Goal: Check status: Check status

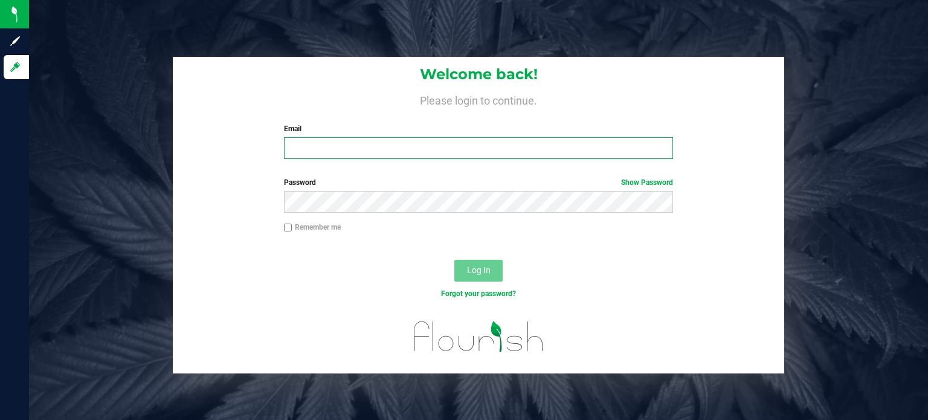
click at [390, 152] on input "Email" at bounding box center [479, 148] width 390 height 22
type input "[EMAIL_ADDRESS][DOMAIN_NAME]"
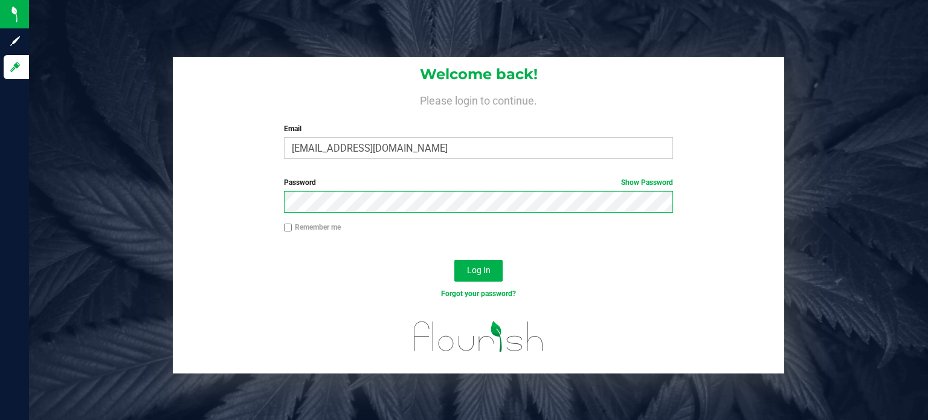
click at [455, 260] on button "Log In" at bounding box center [479, 271] width 48 height 22
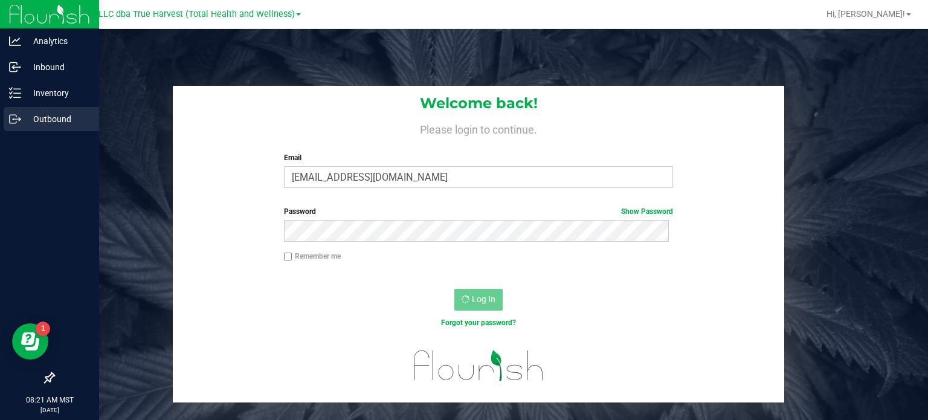
click at [23, 113] on p "Outbound" at bounding box center [57, 119] width 73 height 15
drag, startPoint x: 30, startPoint y: 136, endPoint x: 30, endPoint y: 130, distance: 6.1
click at [30, 135] on div at bounding box center [49, 249] width 99 height 233
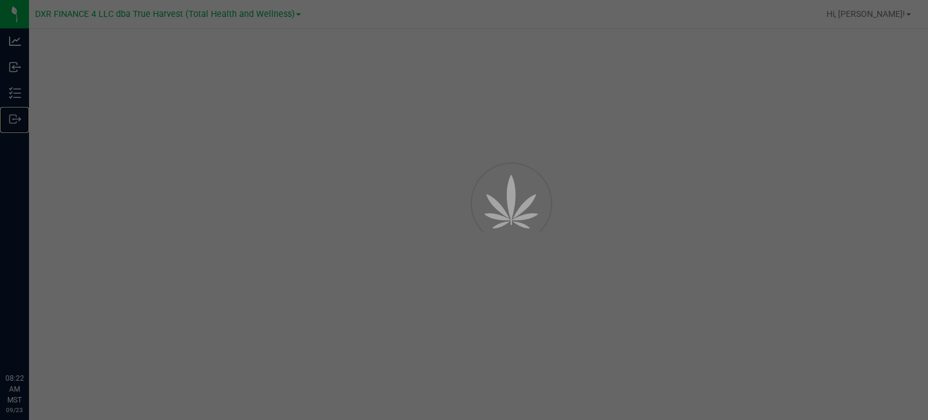
click at [0, 0] on p "Outbound" at bounding box center [0, 0] width 0 height 0
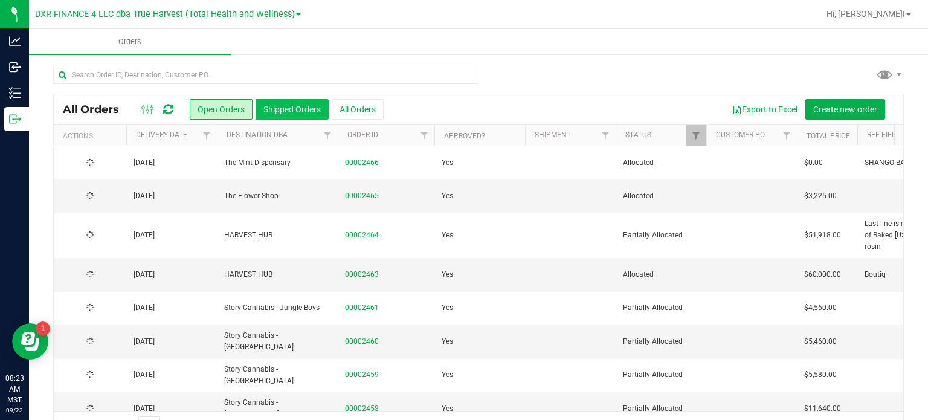
click at [287, 106] on button "Shipped Orders" at bounding box center [292, 109] width 73 height 21
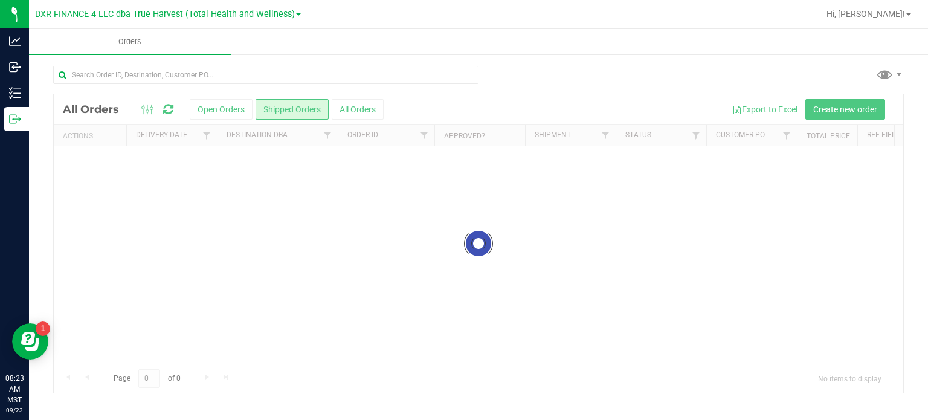
click at [207, 135] on div at bounding box center [479, 243] width 850 height 299
click at [207, 135] on span "Filter" at bounding box center [207, 136] width 10 height 10
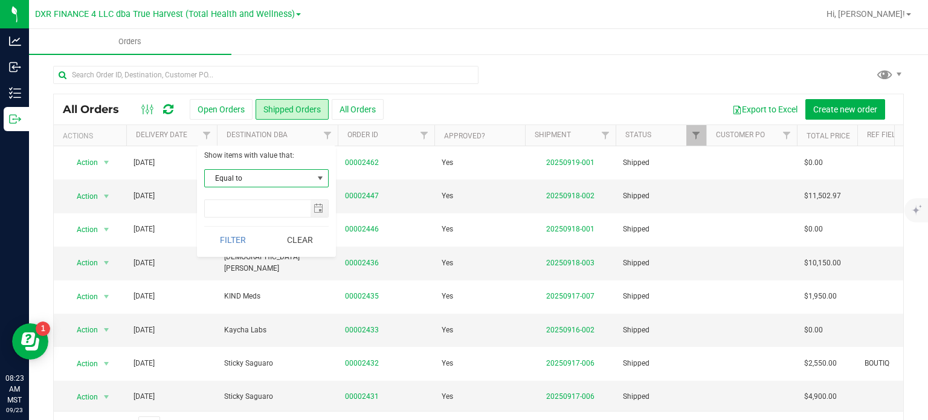
click at [324, 176] on span "select" at bounding box center [321, 178] width 10 height 10
click at [263, 216] on li "Is after" at bounding box center [266, 216] width 123 height 18
click at [314, 210] on span "select" at bounding box center [319, 209] width 10 height 10
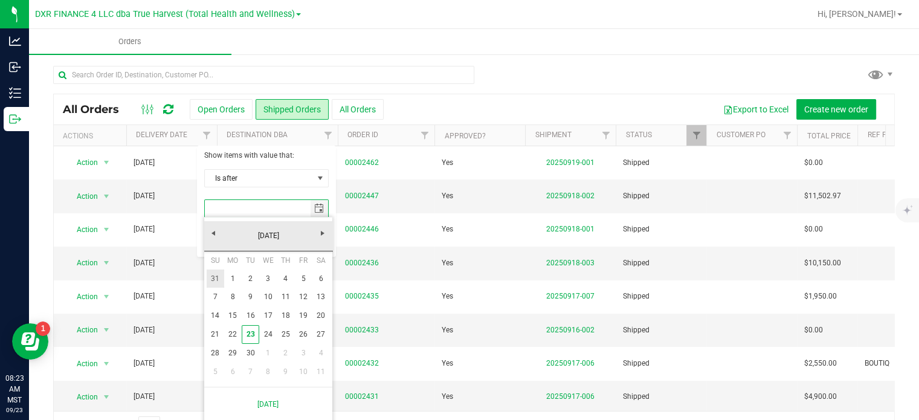
click at [213, 278] on link "31" at bounding box center [216, 279] width 18 height 19
type input "[DATE]"
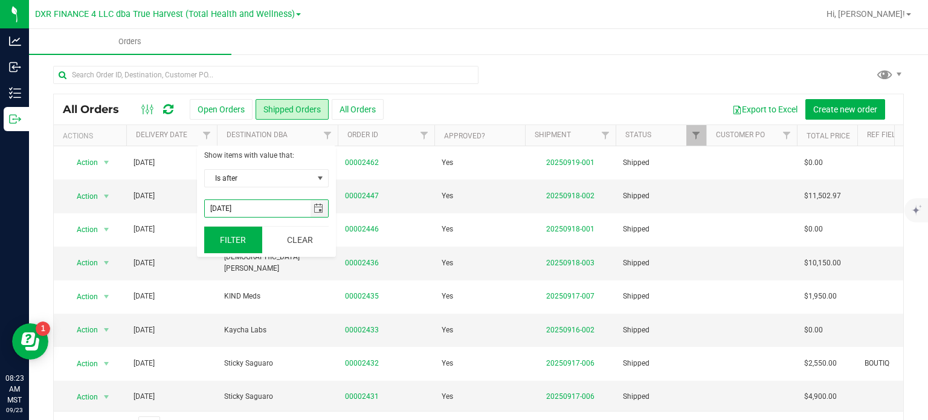
click at [232, 241] on button "Filter" at bounding box center [233, 240] width 58 height 27
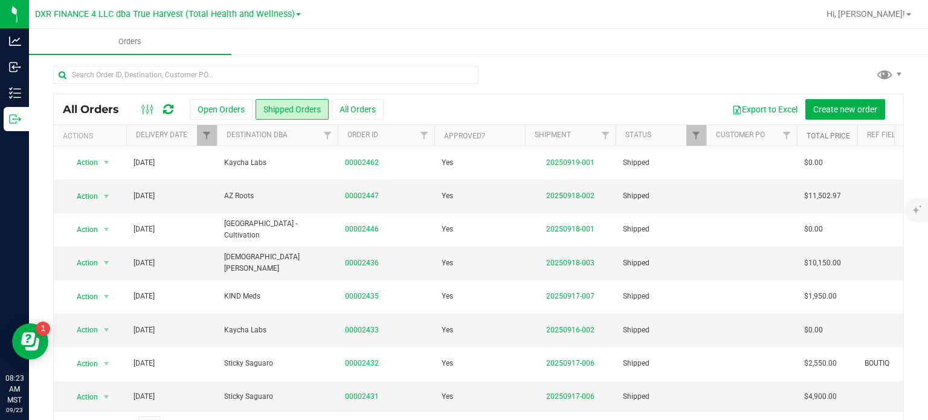
click at [829, 137] on link "Total Price" at bounding box center [829, 136] width 44 height 8
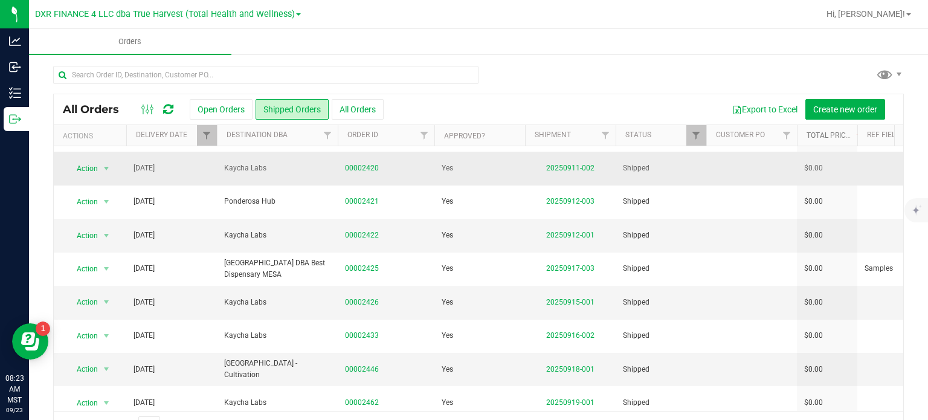
scroll to position [31, 0]
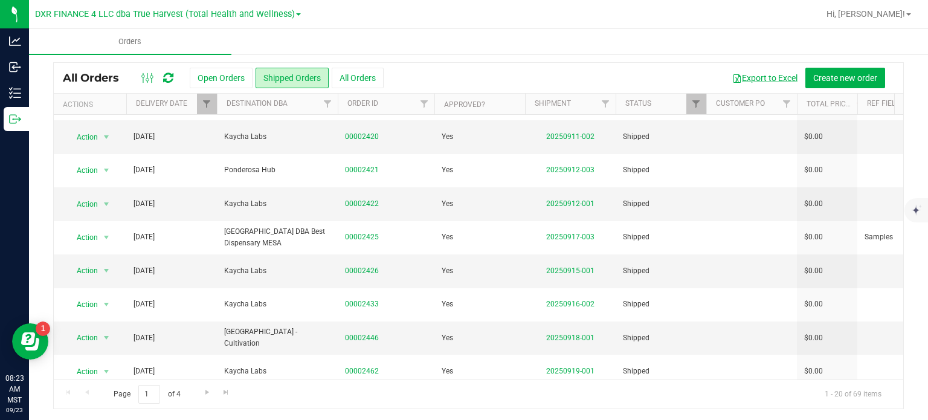
click at [776, 78] on button "Export to Excel" at bounding box center [765, 78] width 81 height 21
click at [372, 81] on button "All Orders" at bounding box center [358, 78] width 52 height 21
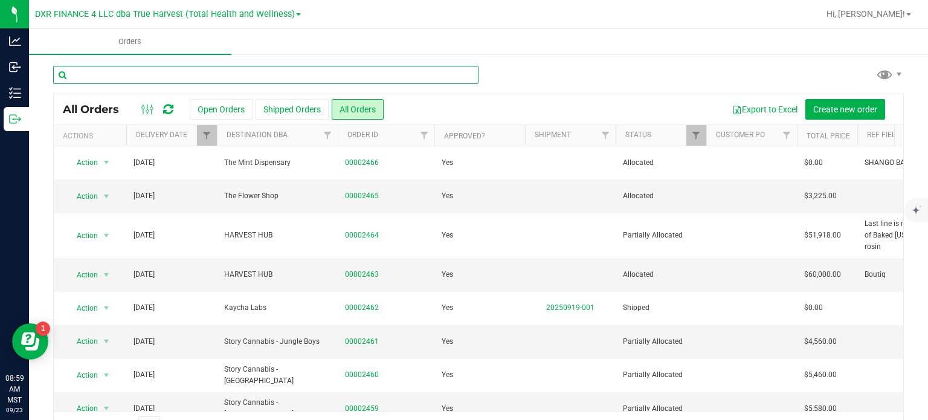
click at [124, 72] on input "text" at bounding box center [266, 75] width 426 height 18
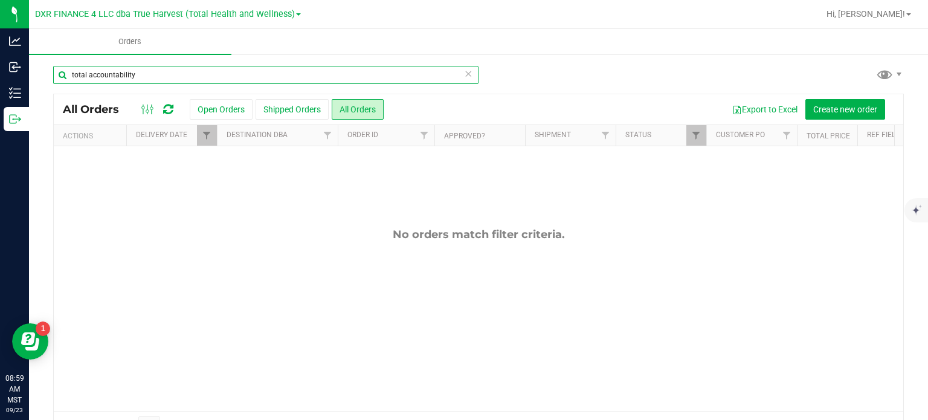
drag, startPoint x: 155, startPoint y: 80, endPoint x: 86, endPoint y: 74, distance: 68.5
click at [86, 74] on input "total accountability" at bounding box center [266, 75] width 426 height 18
type input "total"
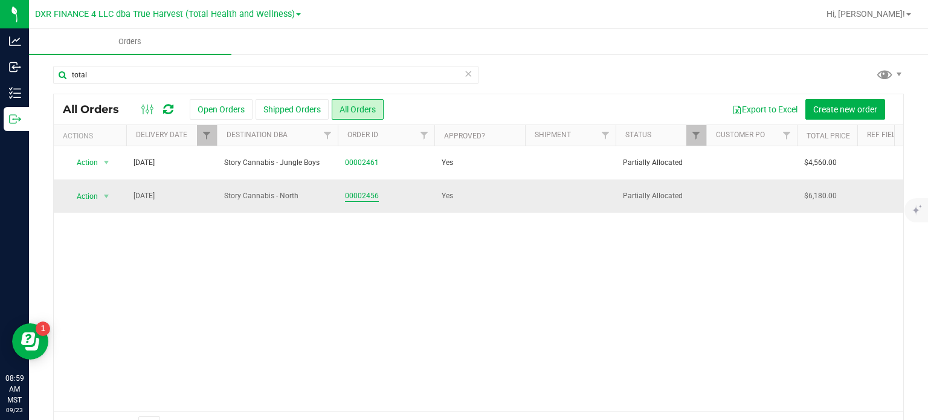
click at [352, 198] on link "00002456" at bounding box center [362, 195] width 34 height 11
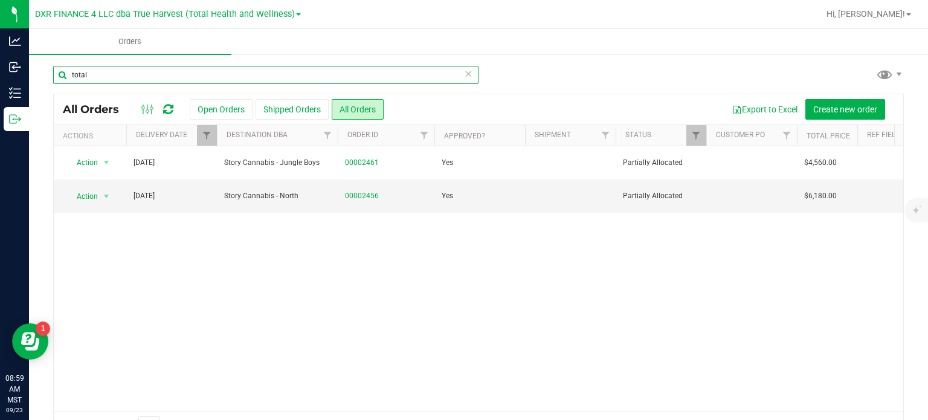
click at [192, 72] on input "total" at bounding box center [266, 75] width 426 height 18
drag, startPoint x: 100, startPoint y: 70, endPoint x: 63, endPoint y: 62, distance: 38.2
click at [69, 63] on div "total All Orders Open Orders Shipped Orders All Orders Export to Excel Create n…" at bounding box center [478, 253] width 899 height 400
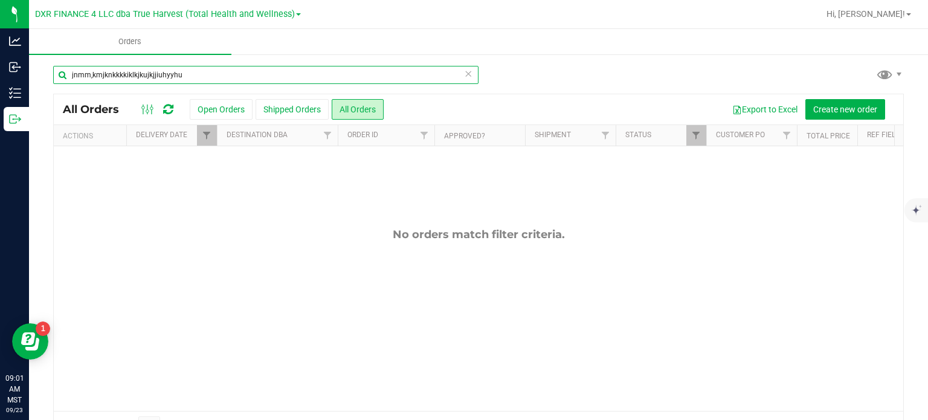
click at [233, 82] on input "jnmm,kmjknkkkkiklkjkujkjjiuhyyhu" at bounding box center [266, 75] width 426 height 18
type input "j"
type input "consume"
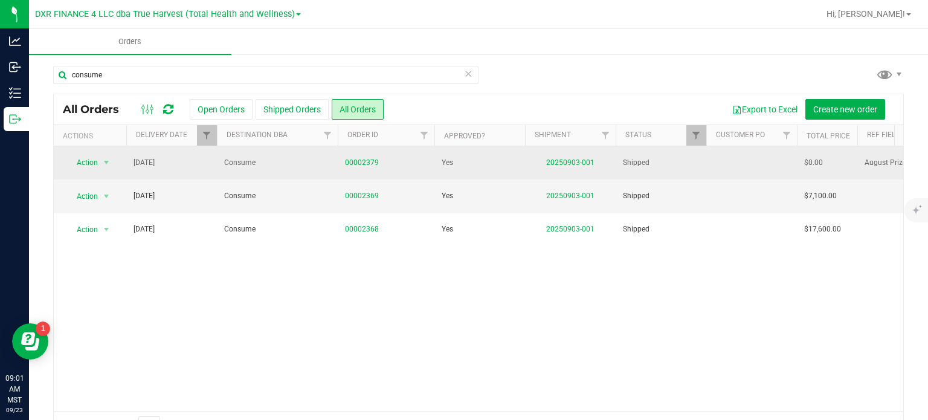
click at [359, 155] on td "00002379" at bounding box center [386, 162] width 97 height 33
click at [363, 161] on link "00002379" at bounding box center [362, 162] width 34 height 11
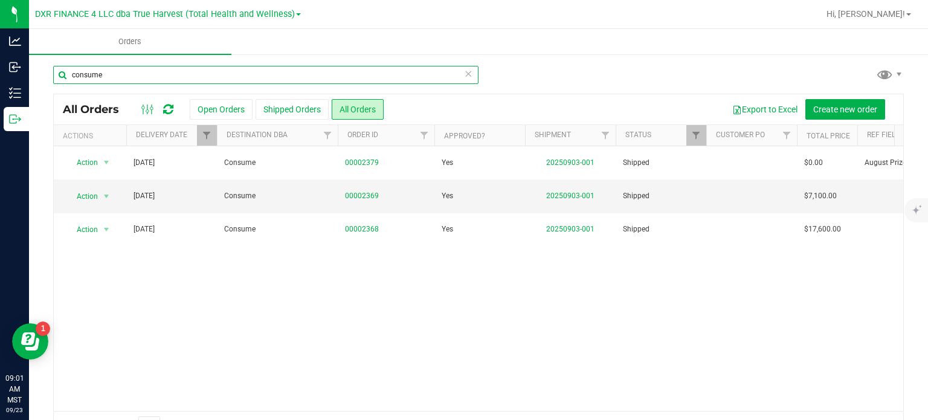
click at [149, 66] on input "consume" at bounding box center [266, 75] width 426 height 18
type input "c"
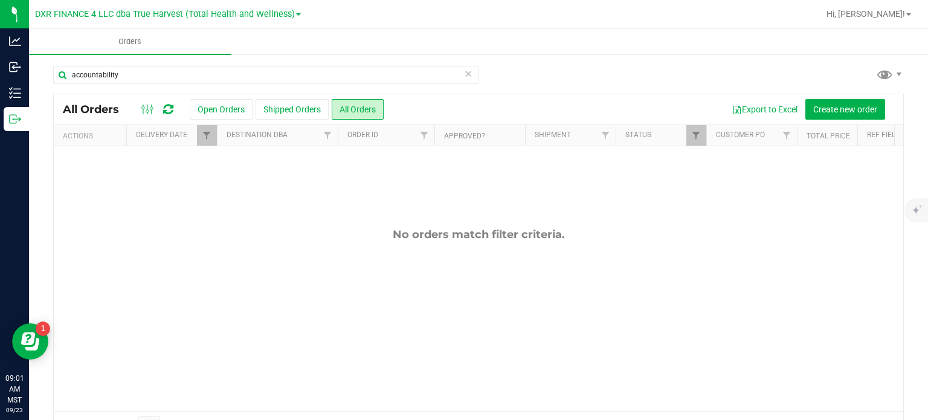
click at [283, 121] on div "All Orders Open Orders Shipped Orders All Orders Export to Excel Create new ord…" at bounding box center [479, 109] width 850 height 30
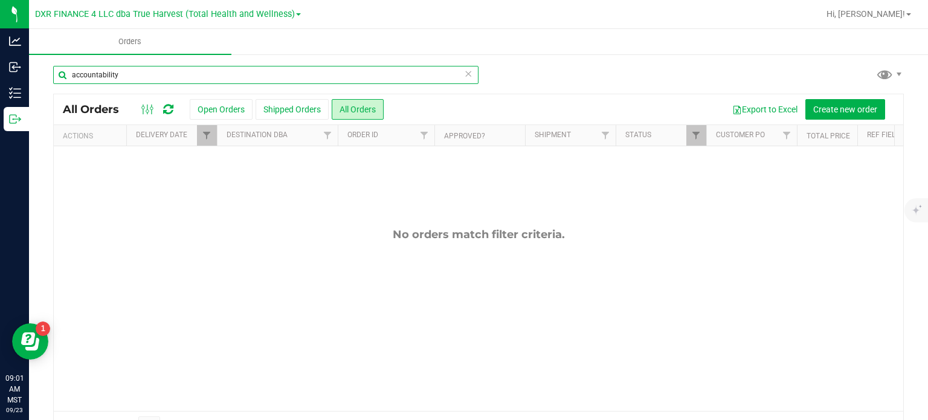
click at [198, 73] on input "accountability" at bounding box center [266, 75] width 426 height 18
type input "a"
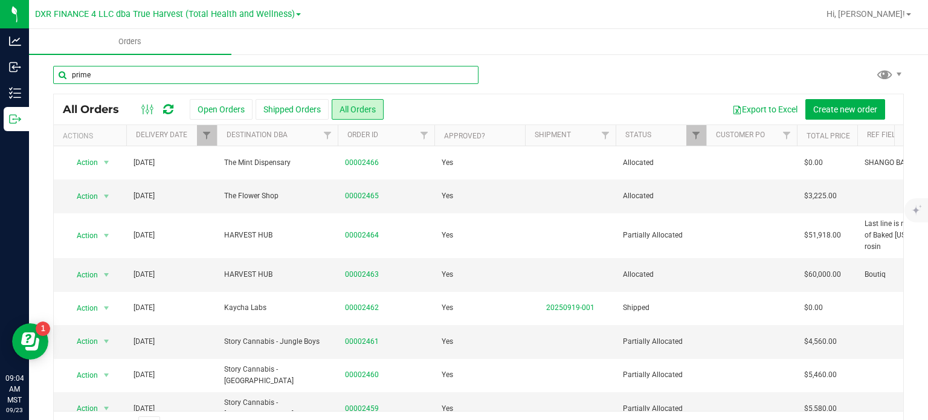
type input "prime"
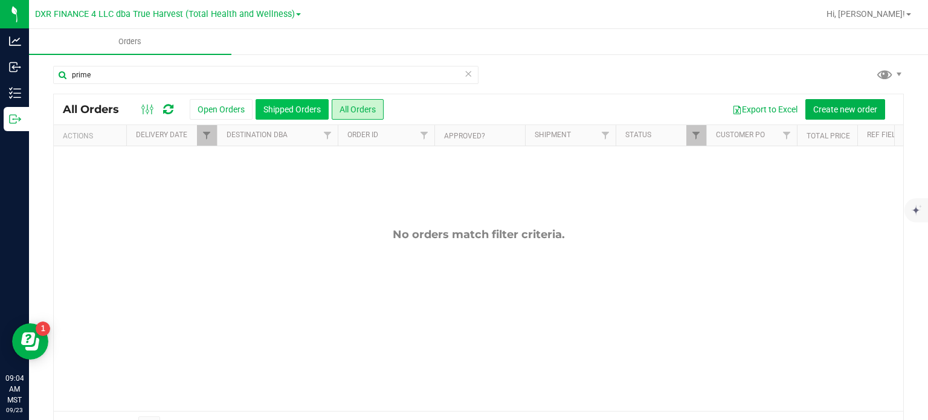
click at [300, 111] on button "Shipped Orders" at bounding box center [292, 109] width 73 height 21
click at [213, 140] on link "Filter" at bounding box center [207, 135] width 20 height 21
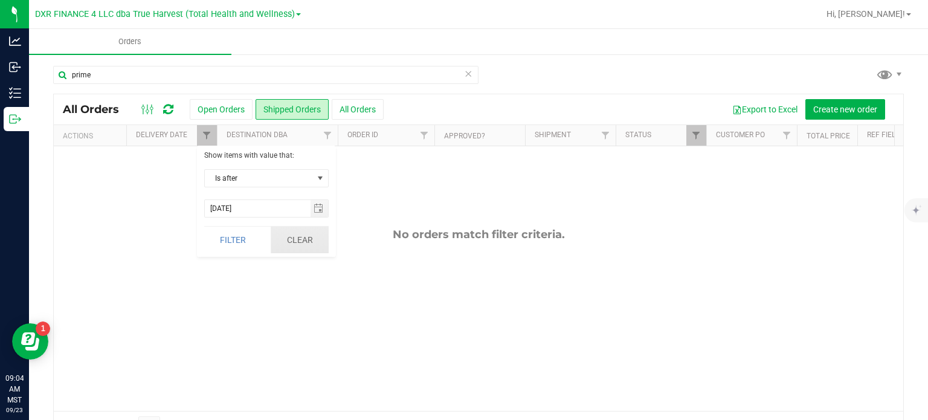
click at [289, 238] on button "Clear" at bounding box center [300, 240] width 58 height 27
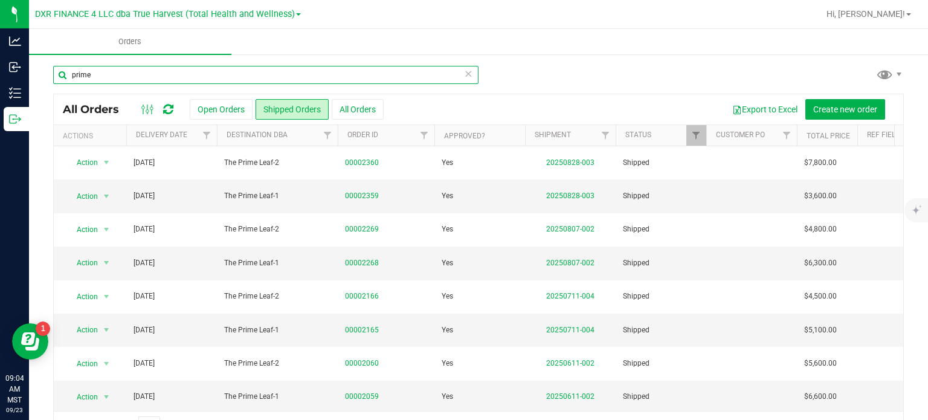
click at [138, 77] on input "prime" at bounding box center [266, 75] width 426 height 18
type input "p"
type input "total accountability"
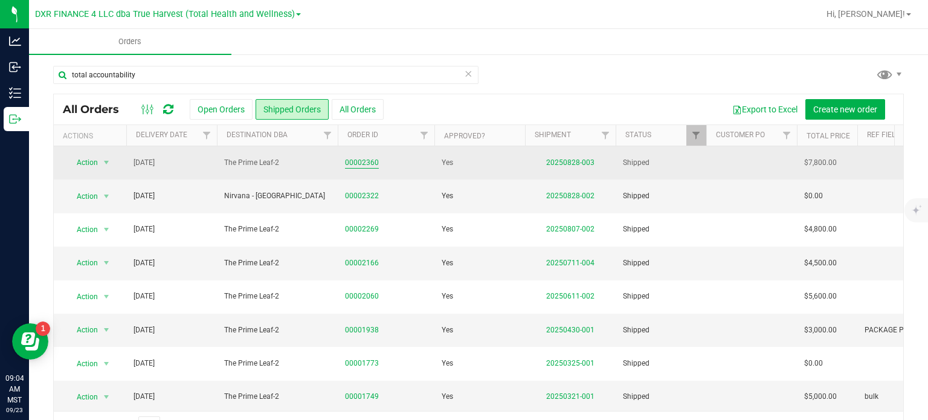
click at [375, 159] on link "00002360" at bounding box center [362, 162] width 34 height 11
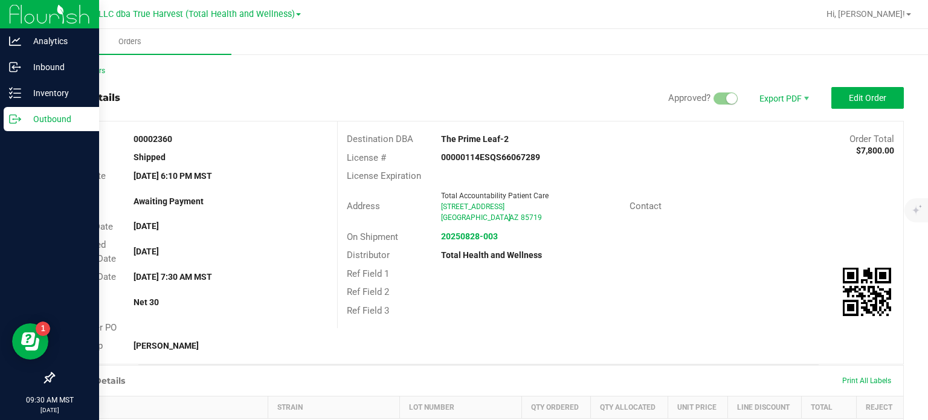
click at [65, 120] on p "Outbound" at bounding box center [57, 119] width 73 height 15
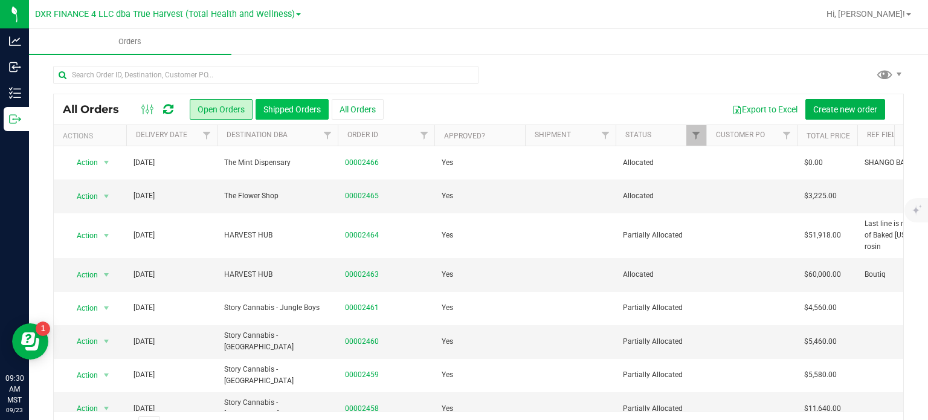
click at [297, 111] on button "Shipped Orders" at bounding box center [292, 109] width 73 height 21
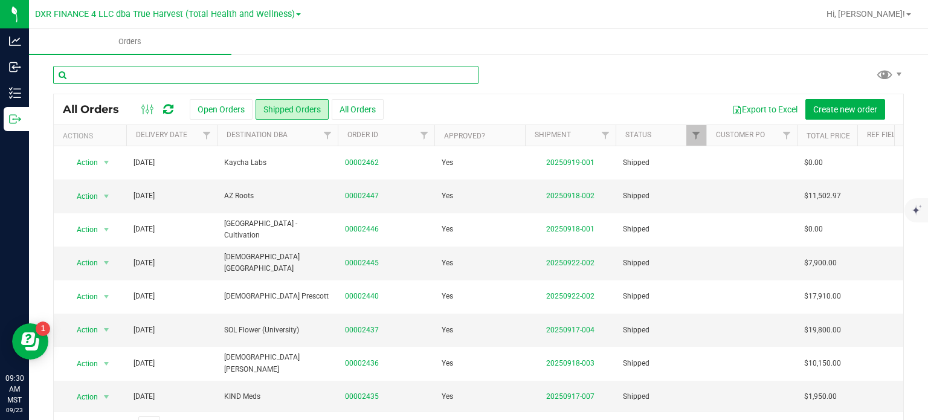
click at [170, 79] on input "text" at bounding box center [266, 75] width 426 height 18
type input "2391"
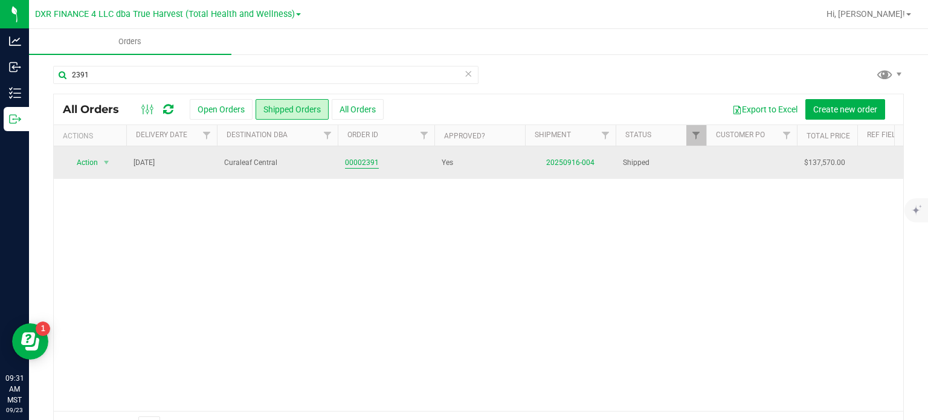
click at [372, 164] on link "00002391" at bounding box center [362, 162] width 34 height 11
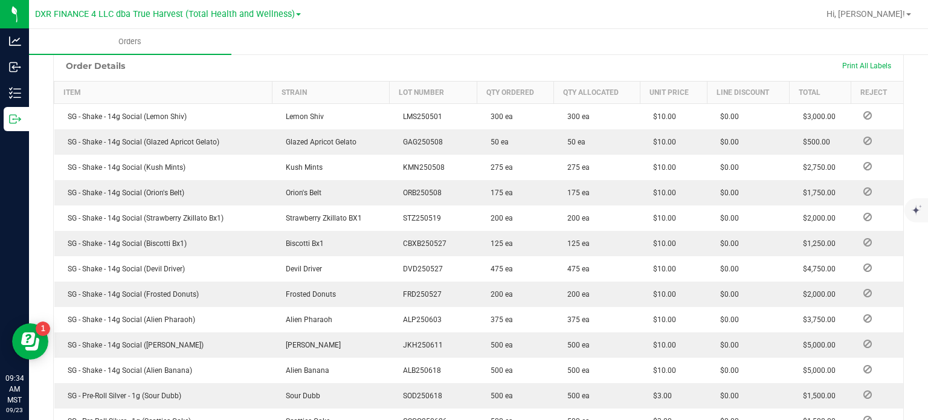
scroll to position [311, 0]
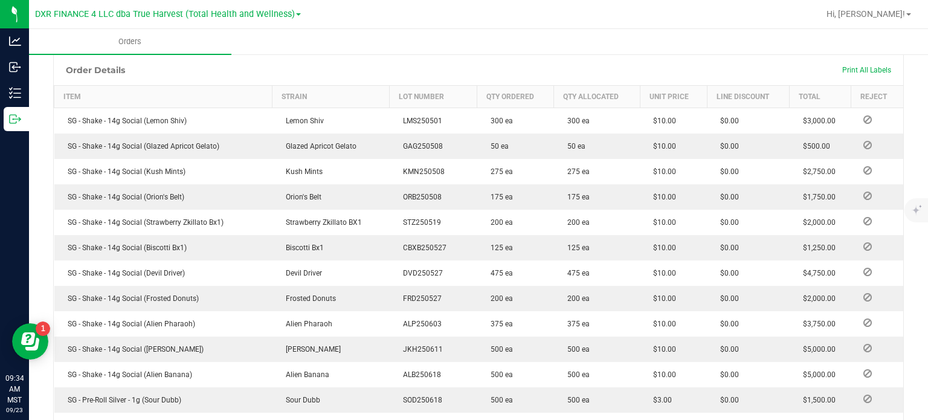
click at [580, 61] on div "Order Details Print All Labels" at bounding box center [479, 70] width 850 height 30
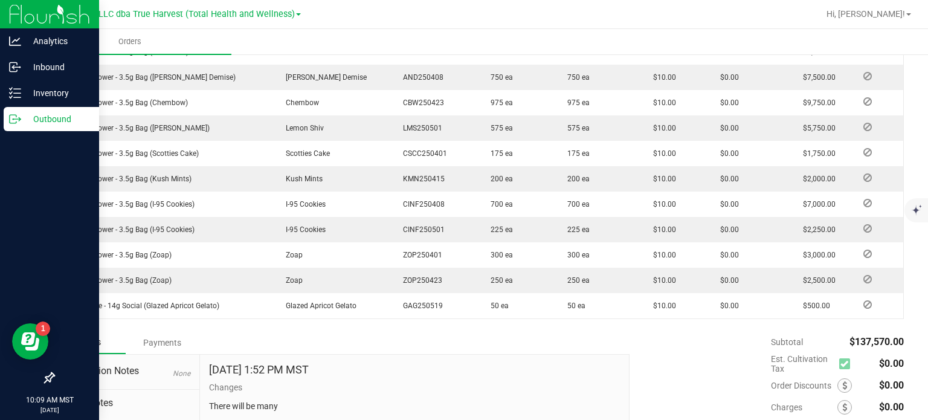
scroll to position [905, 0]
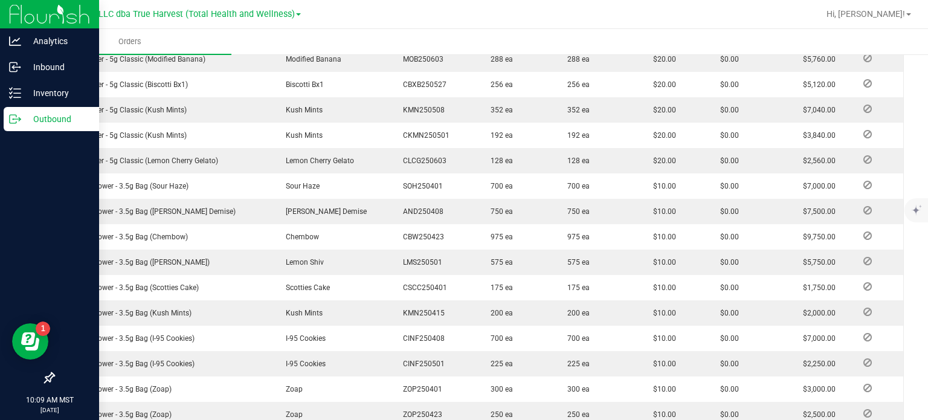
click at [27, 118] on p "Outbound" at bounding box center [57, 119] width 73 height 15
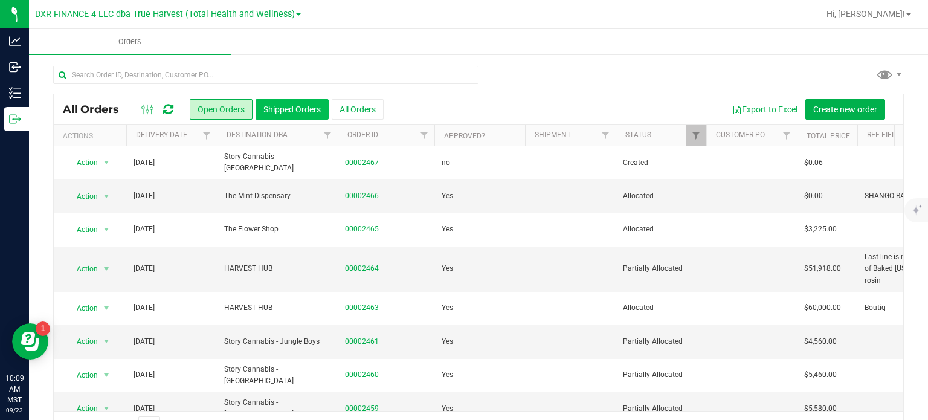
click at [286, 111] on button "Shipped Orders" at bounding box center [292, 109] width 73 height 21
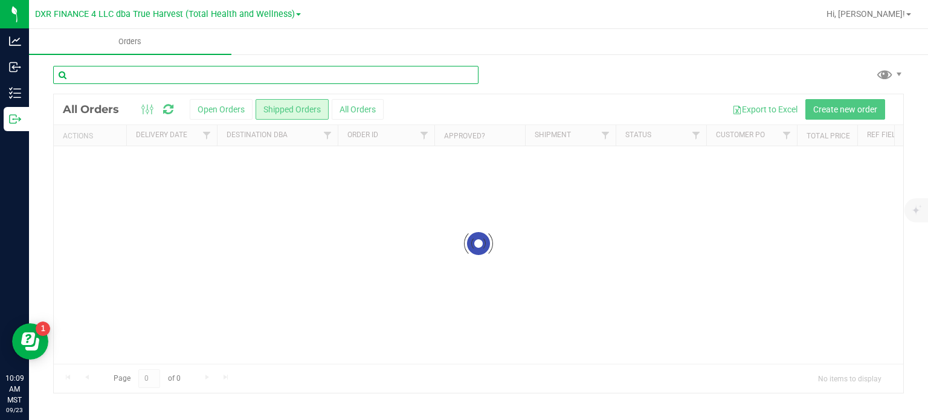
click at [242, 71] on input "text" at bounding box center [266, 75] width 426 height 18
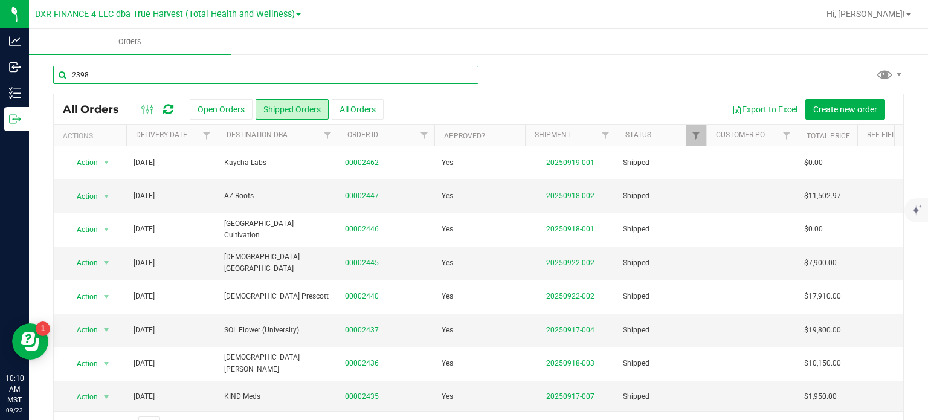
type input "2398"
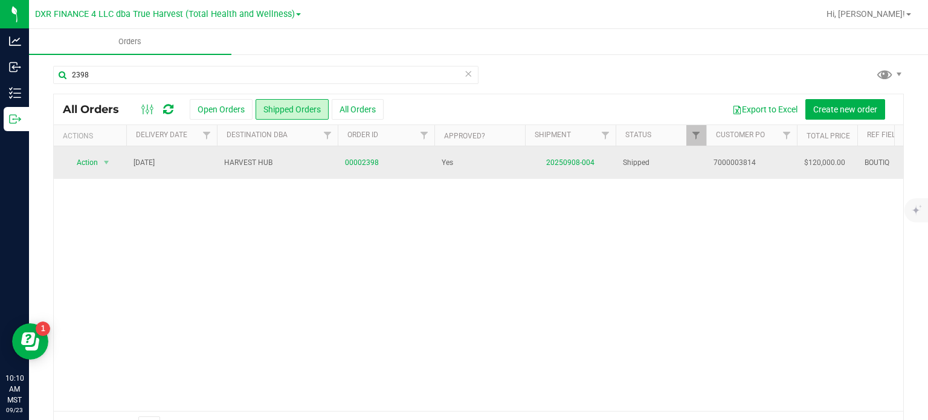
click at [378, 161] on span "00002398" at bounding box center [386, 162] width 82 height 11
click at [363, 160] on link "00002398" at bounding box center [362, 162] width 34 height 11
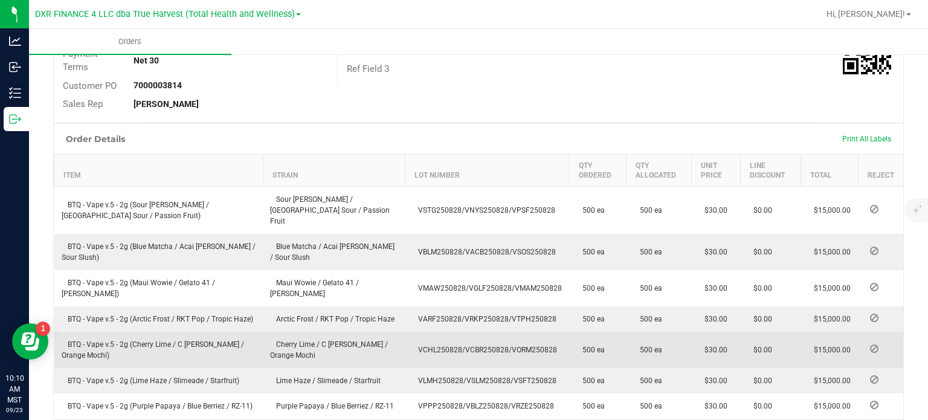
scroll to position [363, 0]
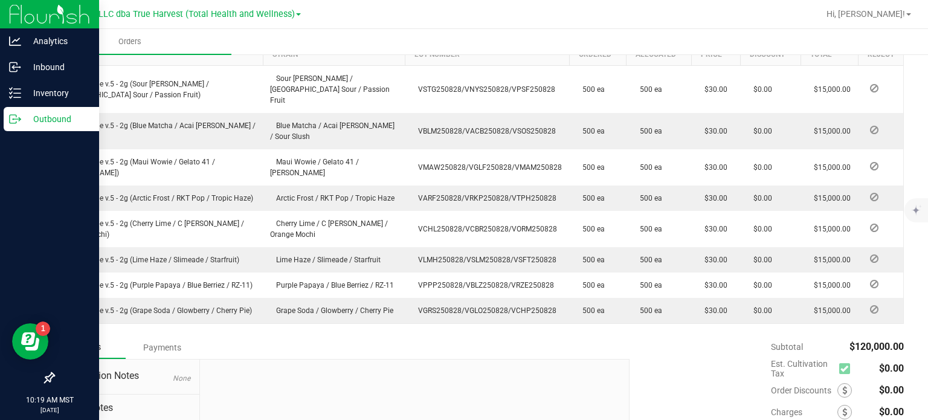
click at [10, 120] on icon at bounding box center [13, 119] width 7 height 8
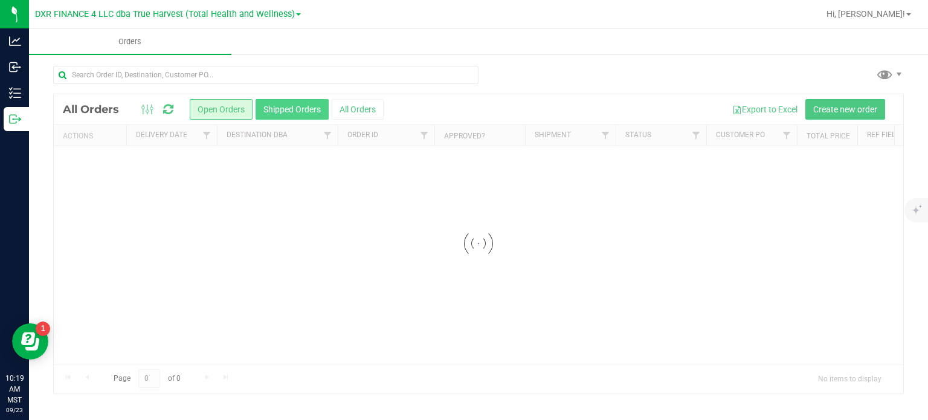
click at [291, 115] on button "Shipped Orders" at bounding box center [292, 109] width 73 height 21
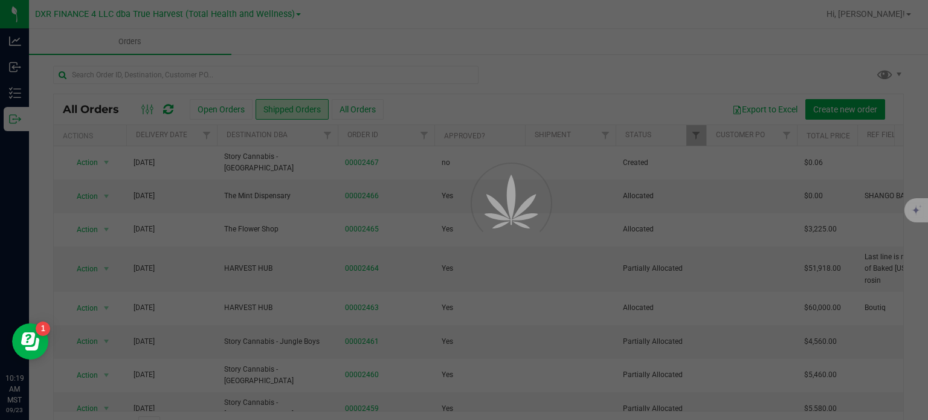
click at [155, 63] on div at bounding box center [464, 210] width 928 height 420
click at [155, 70] on div at bounding box center [464, 210] width 928 height 420
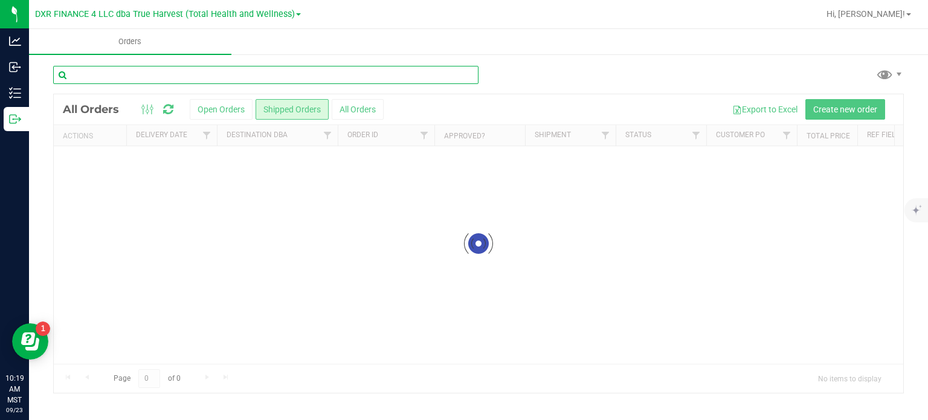
click at [155, 74] on input "text" at bounding box center [266, 75] width 426 height 18
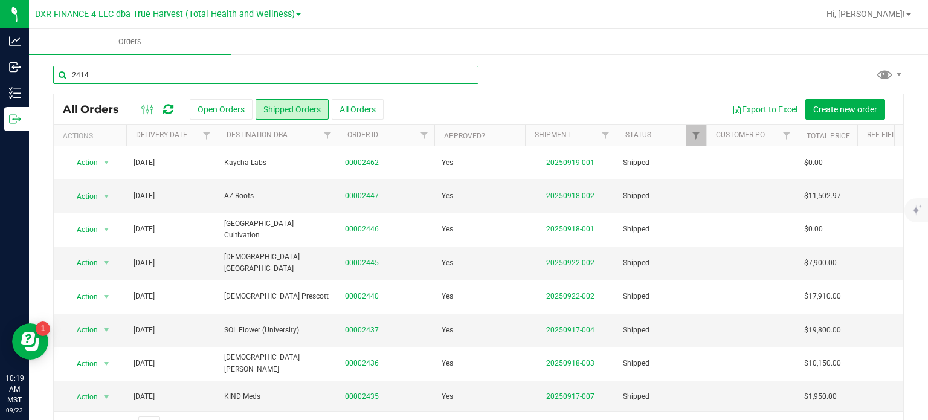
type input "2414"
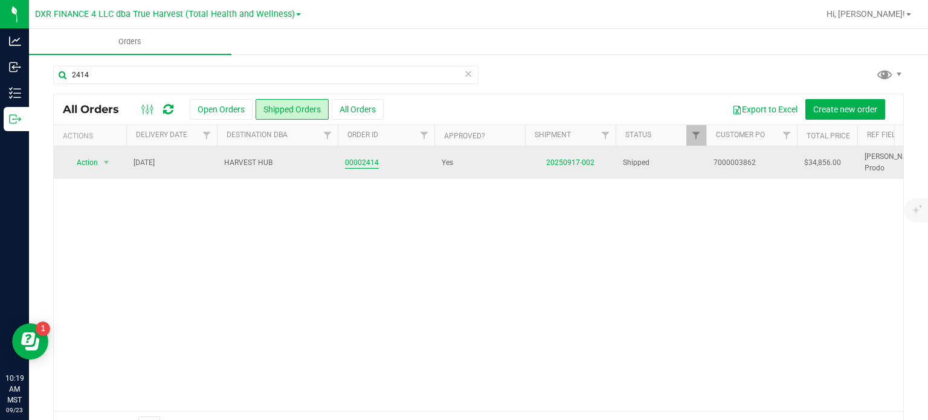
click at [372, 161] on link "00002414" at bounding box center [362, 162] width 34 height 11
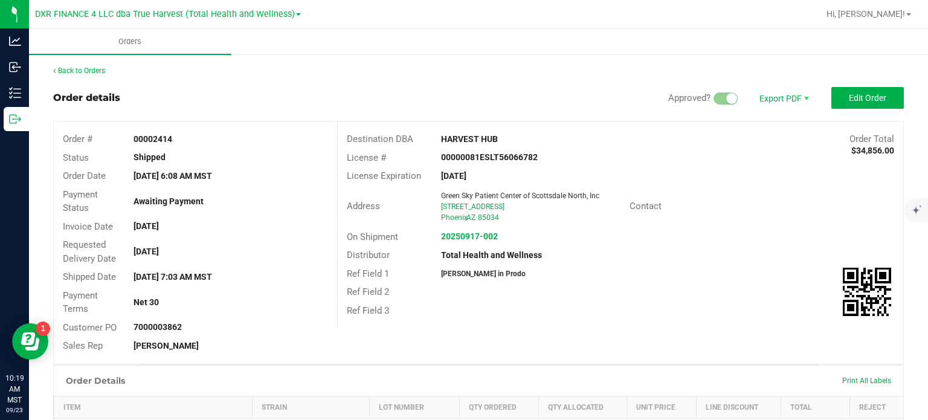
scroll to position [302, 0]
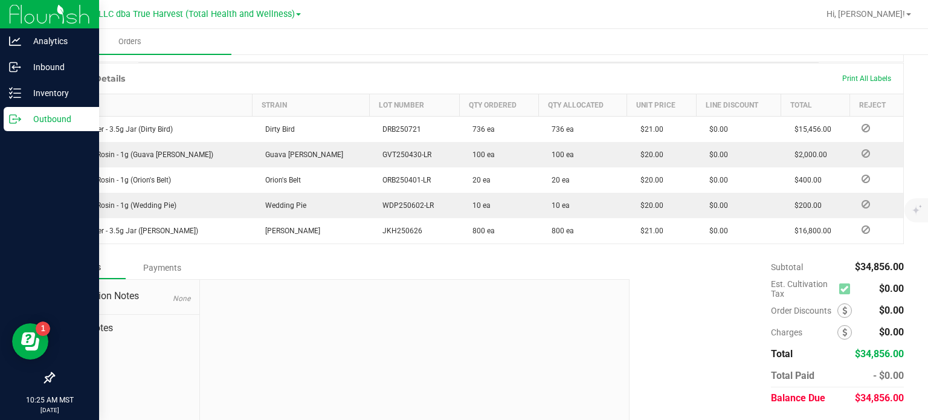
click at [15, 113] on icon at bounding box center [15, 119] width 12 height 12
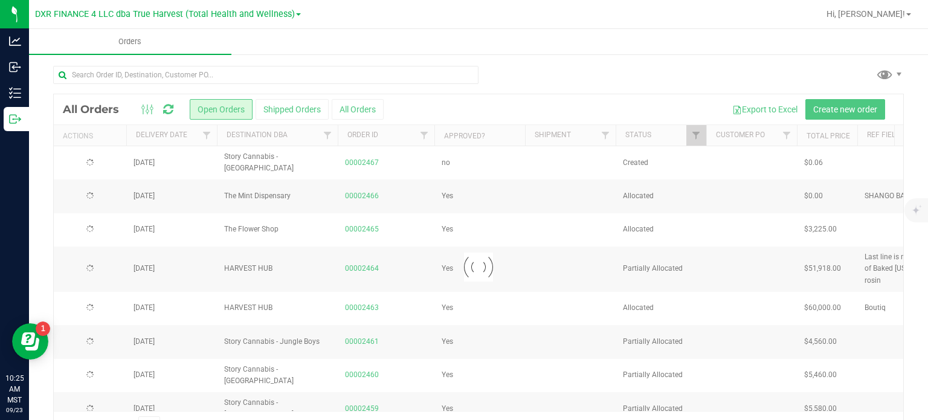
click at [251, 96] on div "All Orders Open Orders Shipped Orders All Orders Export to Excel Create new ord…" at bounding box center [479, 109] width 850 height 30
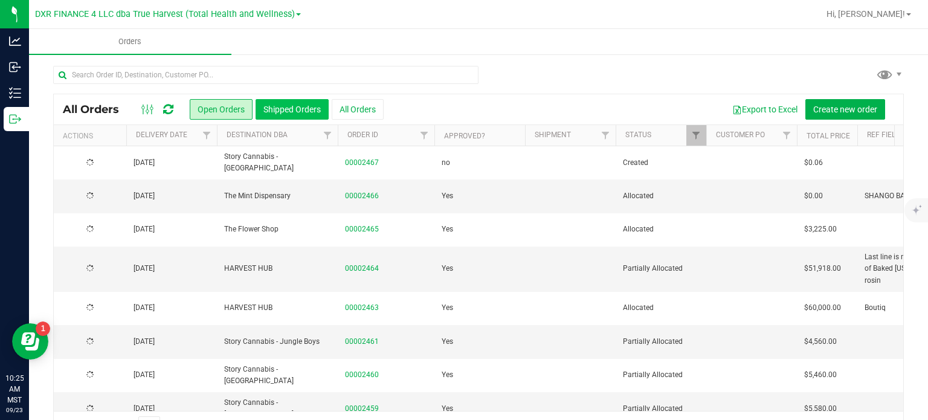
click at [294, 104] on button "Shipped Orders" at bounding box center [292, 109] width 73 height 21
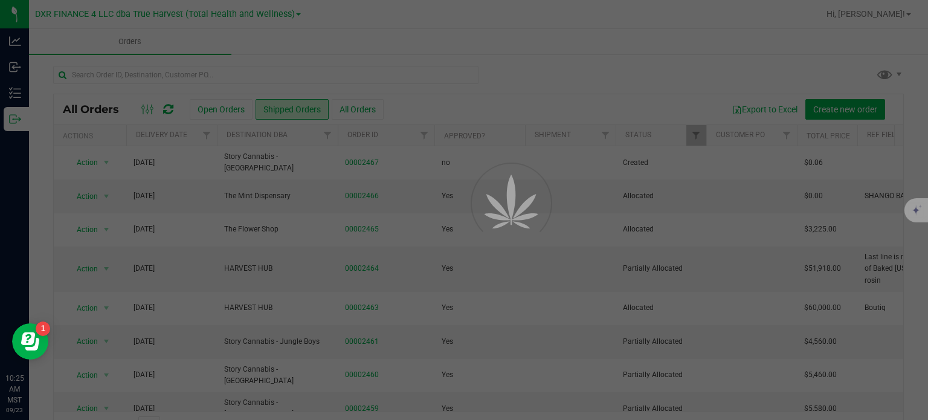
click at [198, 72] on div at bounding box center [464, 210] width 928 height 420
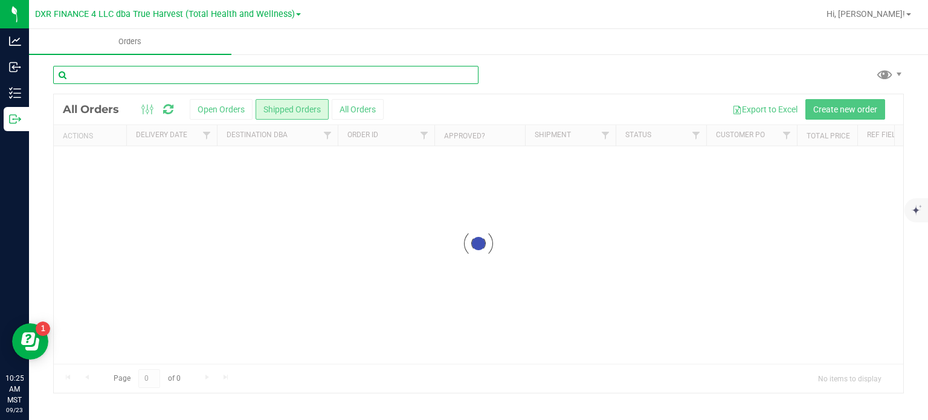
click at [199, 73] on input "text" at bounding box center [266, 75] width 426 height 18
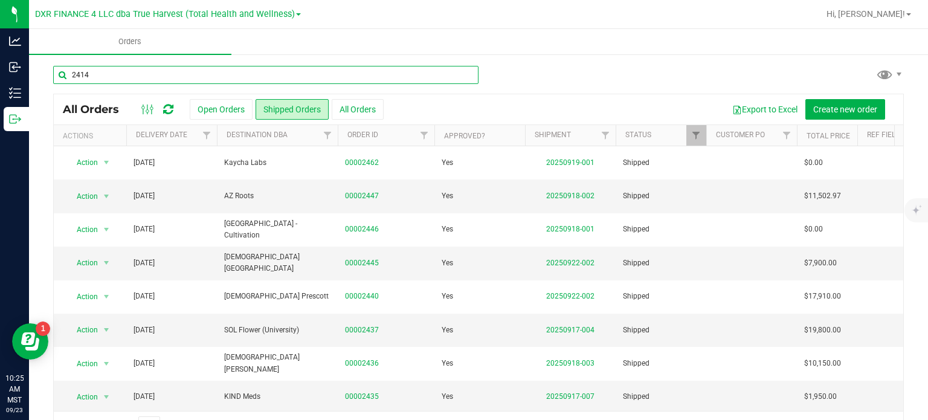
type input "2414"
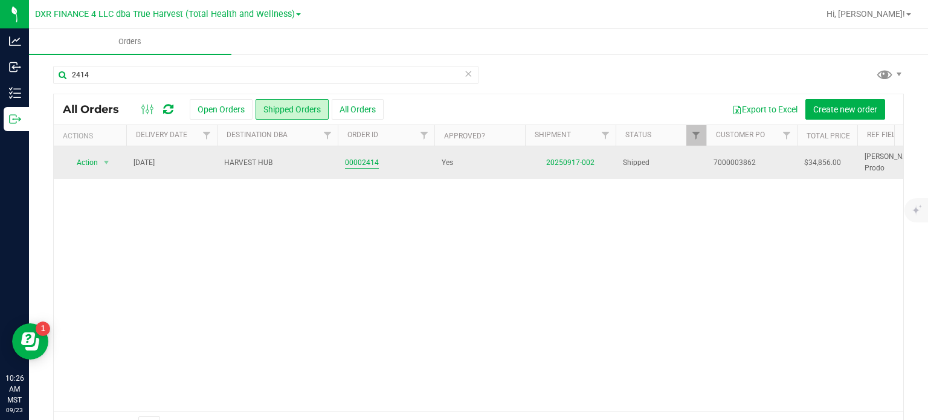
click at [363, 166] on link "00002414" at bounding box center [362, 162] width 34 height 11
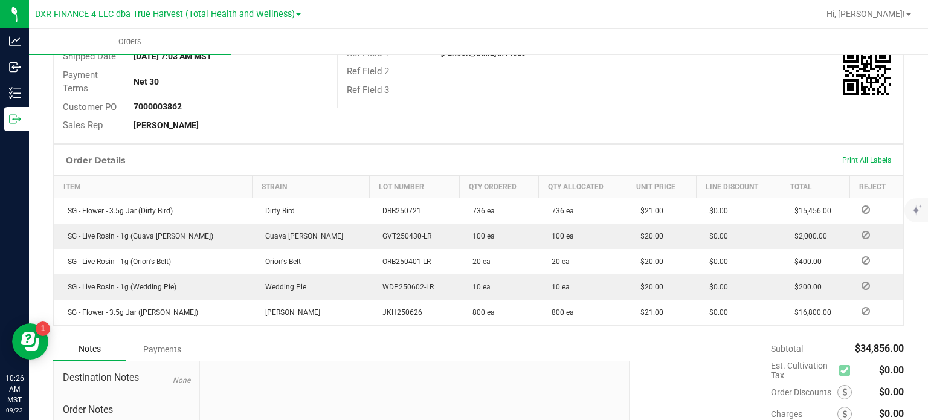
scroll to position [242, 0]
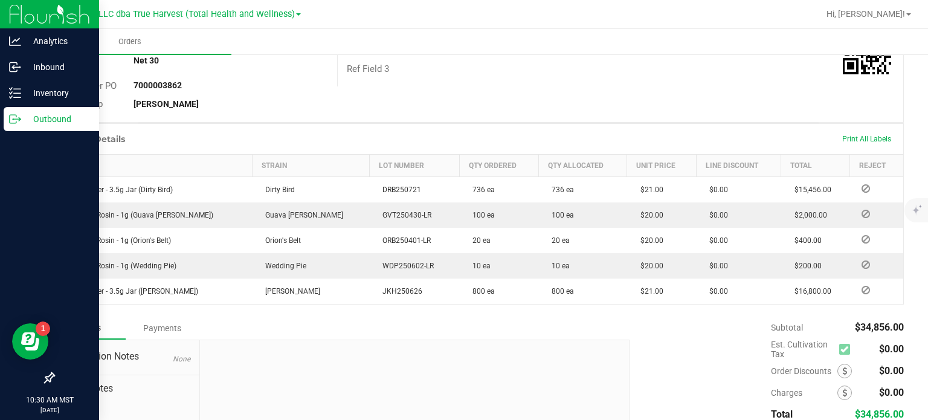
click at [21, 120] on p "Outbound" at bounding box center [57, 119] width 73 height 15
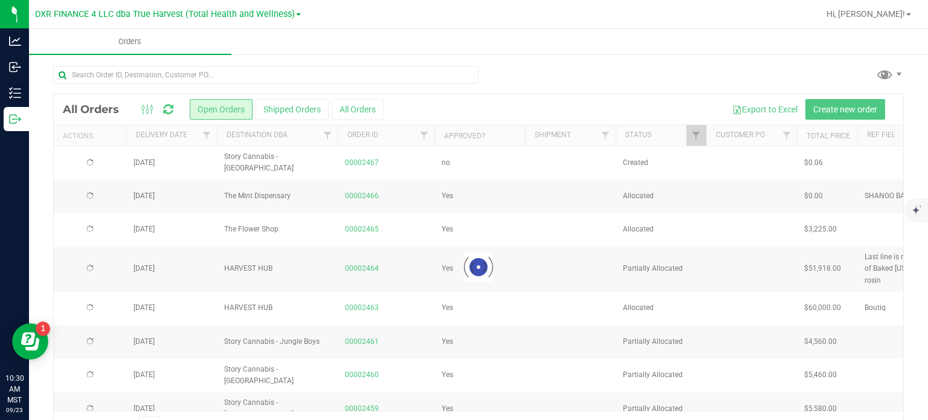
click at [302, 111] on div at bounding box center [479, 267] width 850 height 346
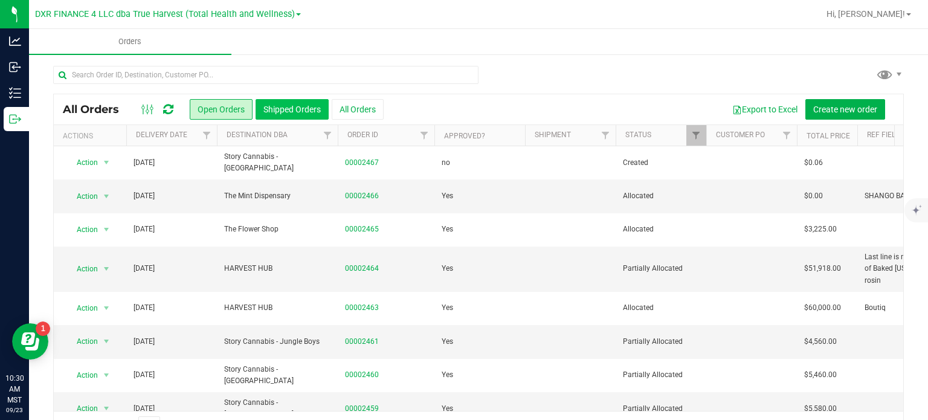
click at [294, 108] on button "Shipped Orders" at bounding box center [292, 109] width 73 height 21
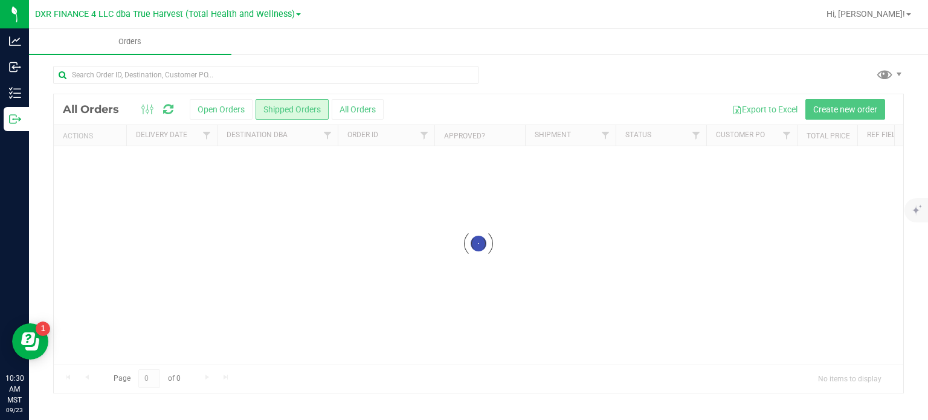
click at [141, 74] on input "text" at bounding box center [266, 75] width 426 height 18
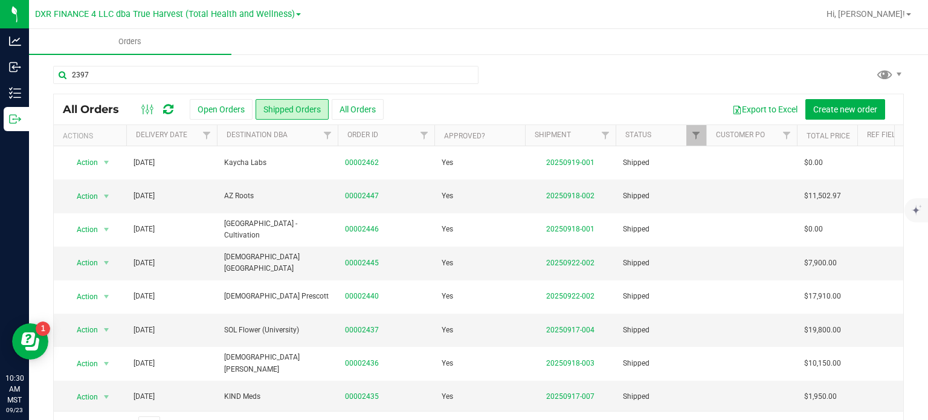
type input "2397"
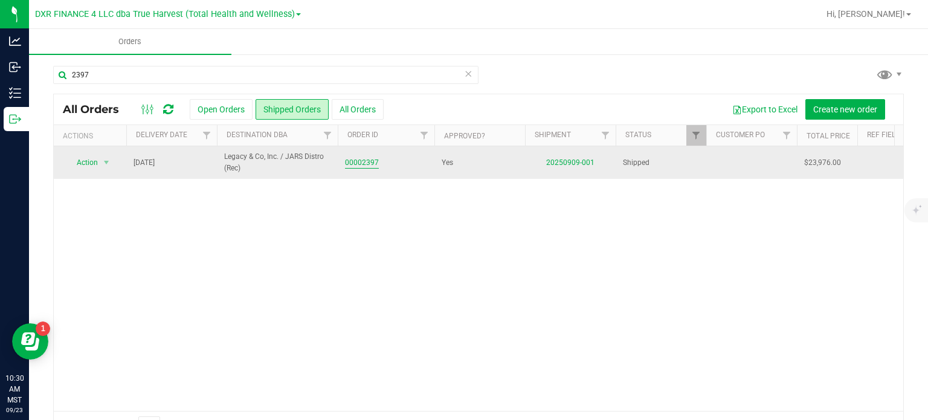
click at [369, 159] on link "00002397" at bounding box center [362, 162] width 34 height 11
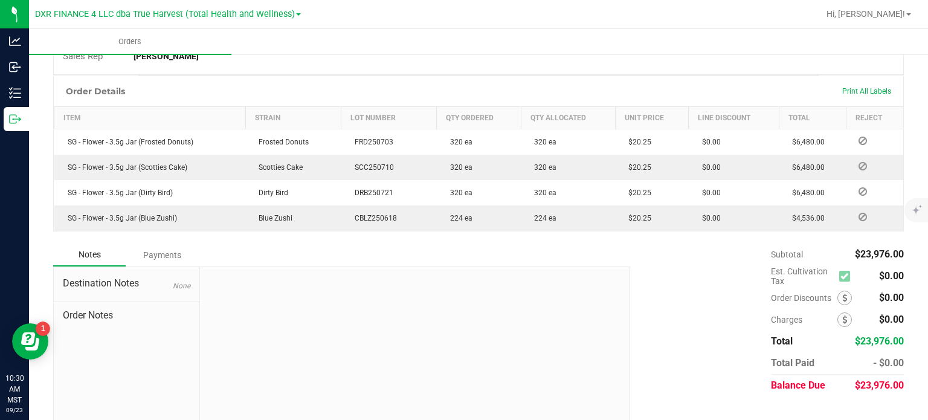
scroll to position [309, 0]
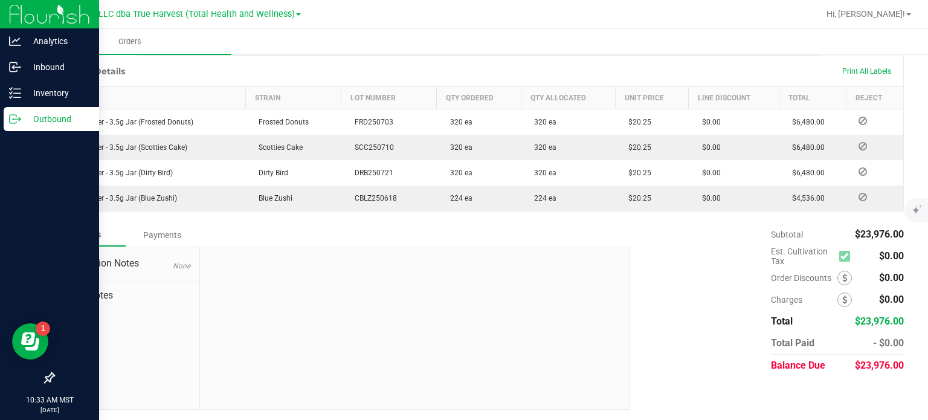
click at [16, 117] on icon at bounding box center [13, 119] width 7 height 8
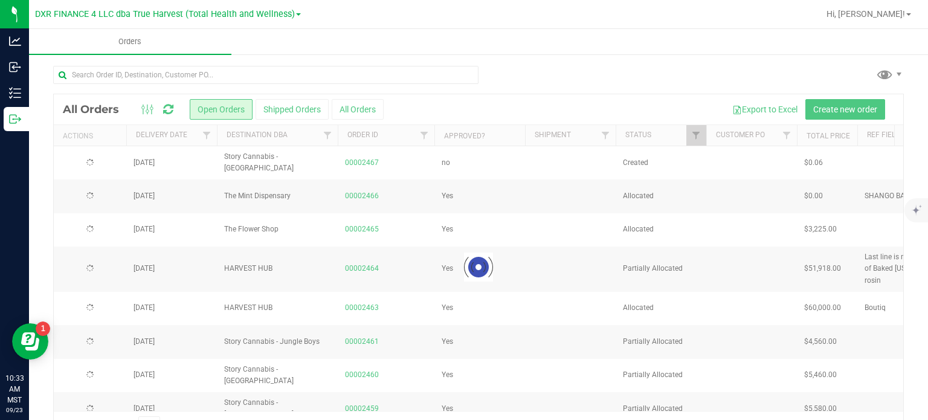
click at [295, 114] on button "Shipped Orders" at bounding box center [292, 109] width 73 height 21
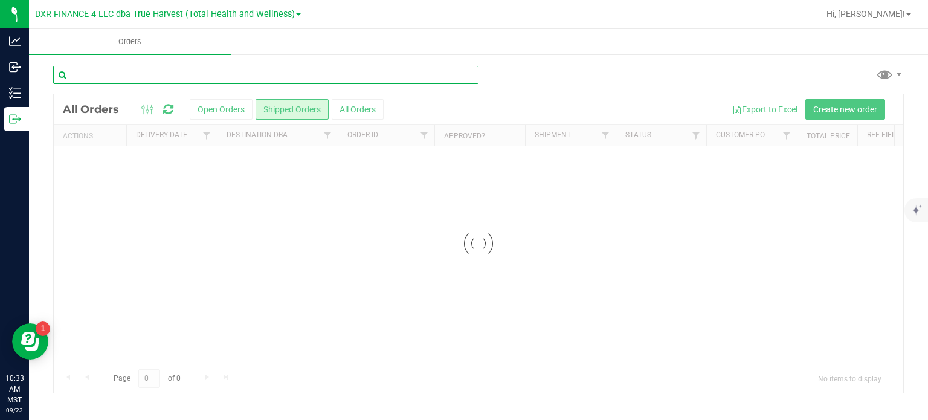
click at [140, 73] on input "text" at bounding box center [266, 75] width 426 height 18
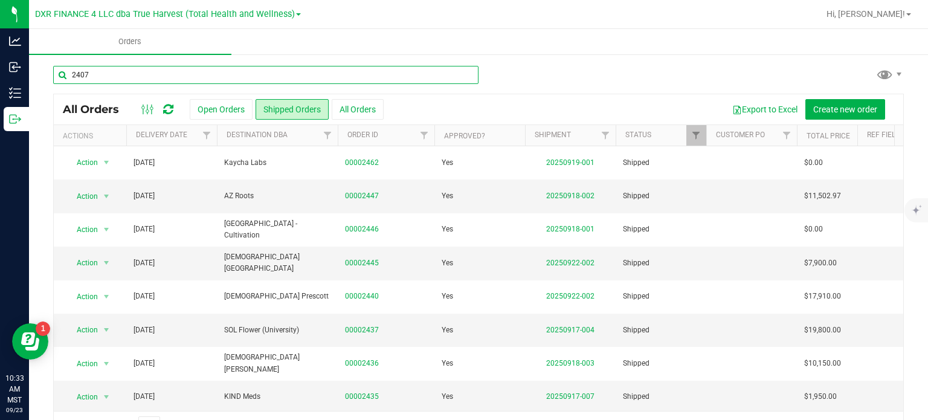
type input "2407"
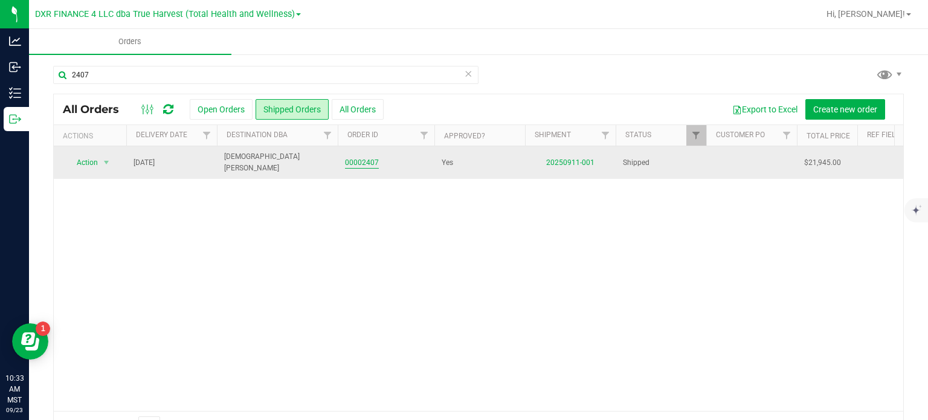
click at [374, 157] on link "00002407" at bounding box center [362, 162] width 34 height 11
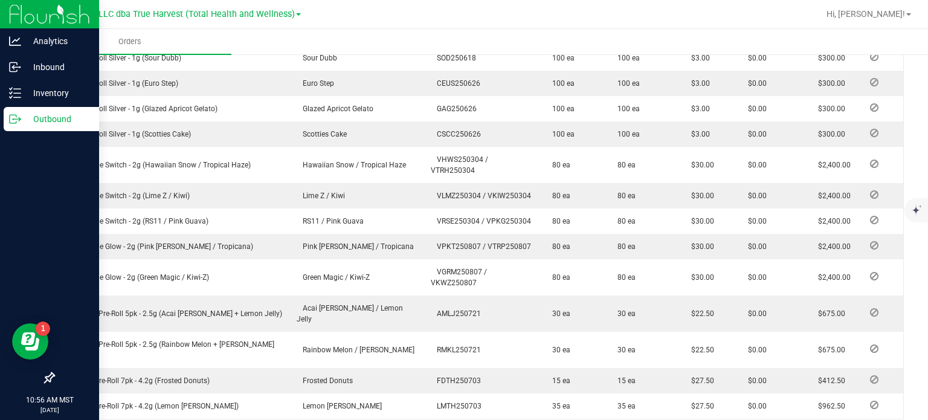
scroll to position [652, 0]
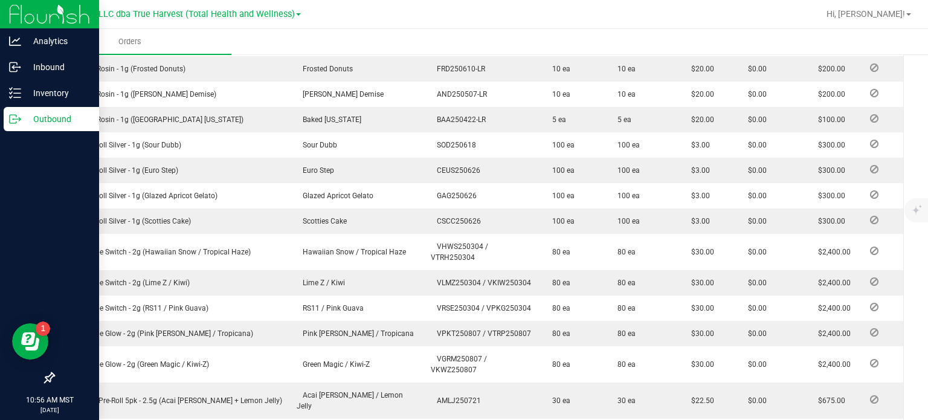
click at [12, 118] on icon at bounding box center [15, 119] width 12 height 12
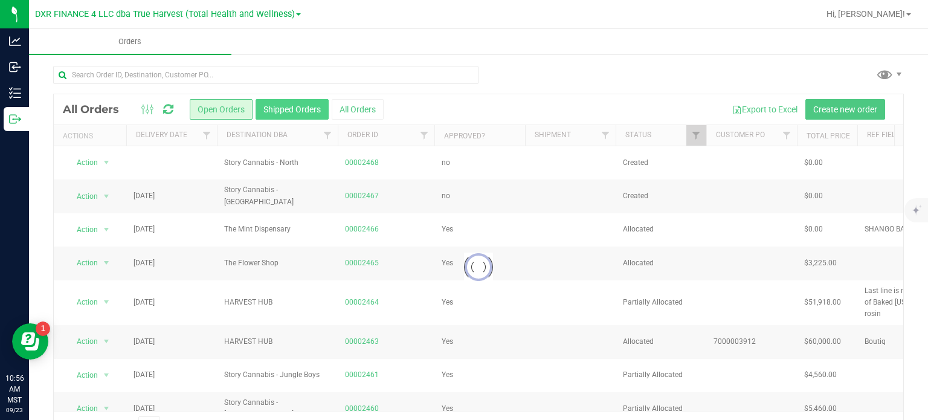
click at [291, 102] on button "Shipped Orders" at bounding box center [292, 109] width 73 height 21
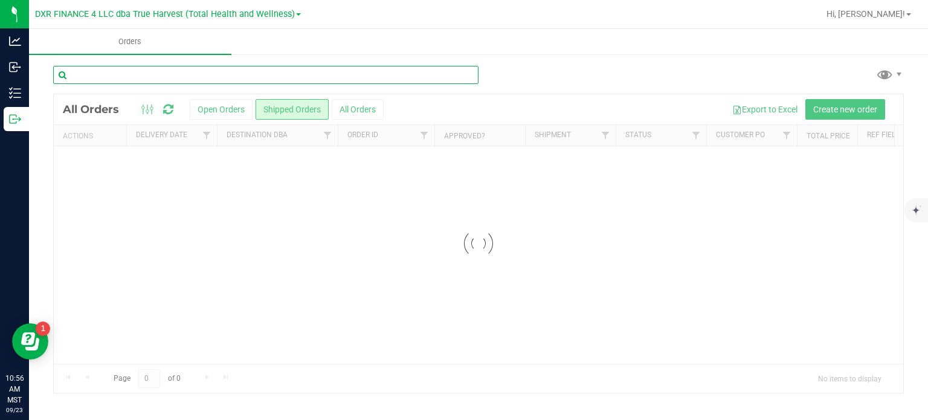
click at [117, 73] on input "text" at bounding box center [266, 75] width 426 height 18
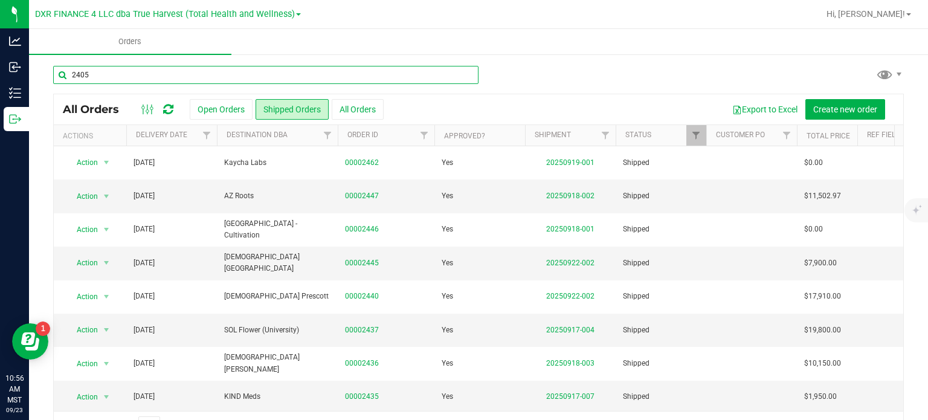
type input "2405"
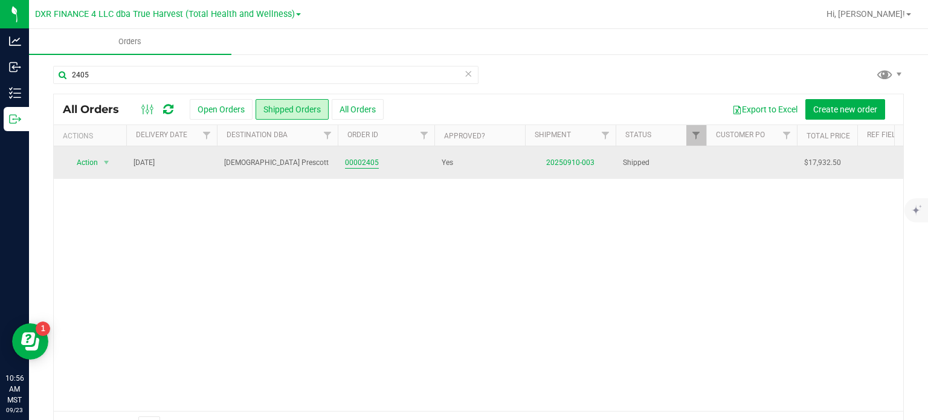
click at [369, 166] on link "00002405" at bounding box center [362, 162] width 34 height 11
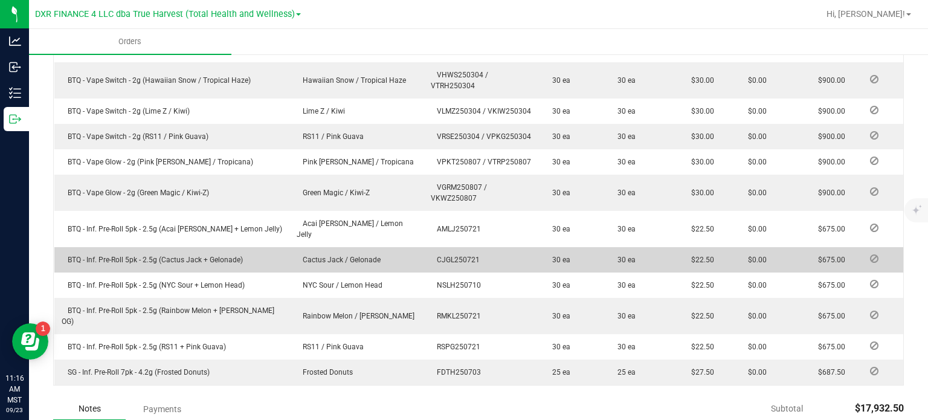
scroll to position [858, 0]
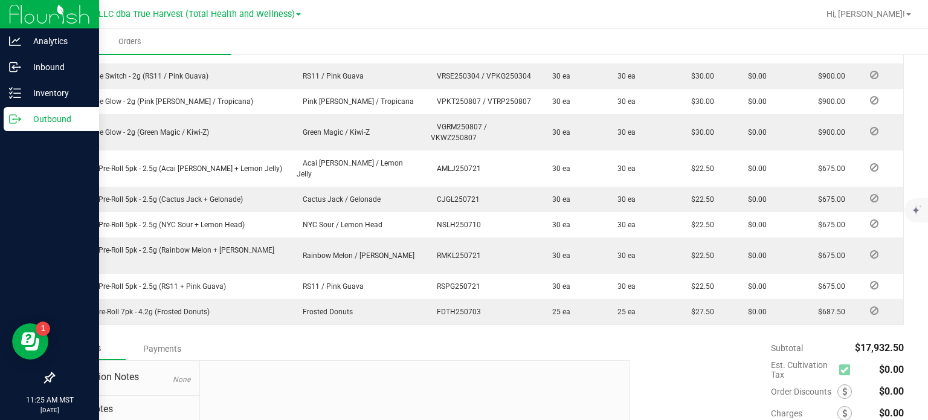
click at [10, 128] on div "Outbound" at bounding box center [52, 119] width 96 height 24
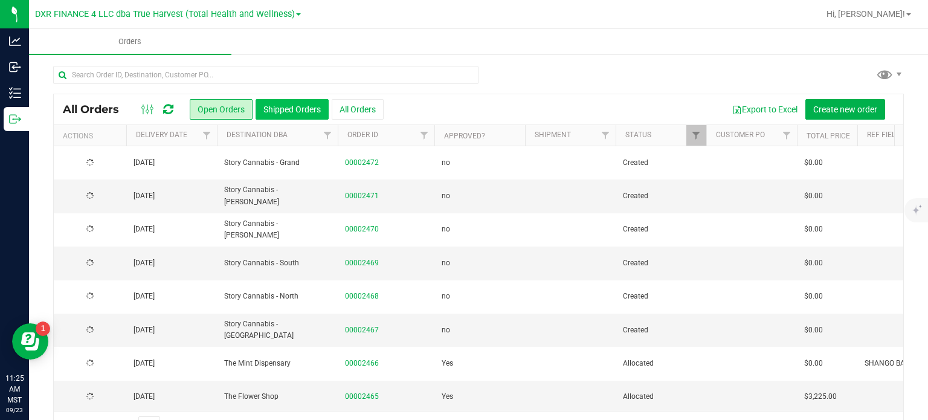
click at [287, 111] on button "Shipped Orders" at bounding box center [292, 109] width 73 height 21
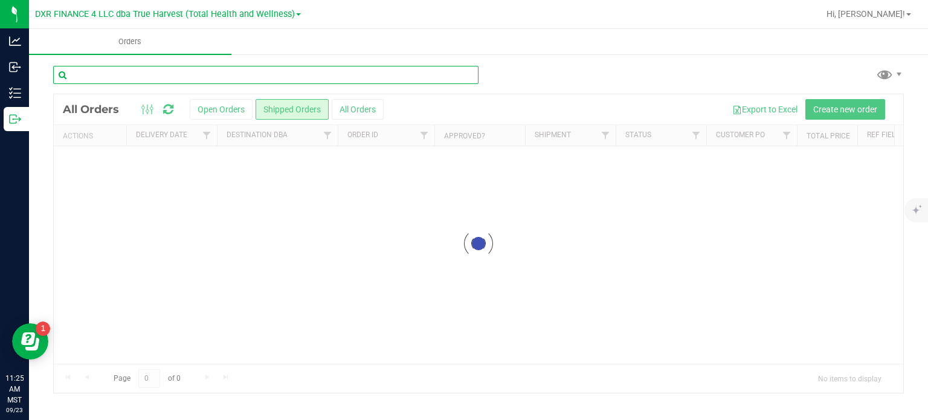
click at [218, 75] on input "text" at bounding box center [266, 75] width 426 height 18
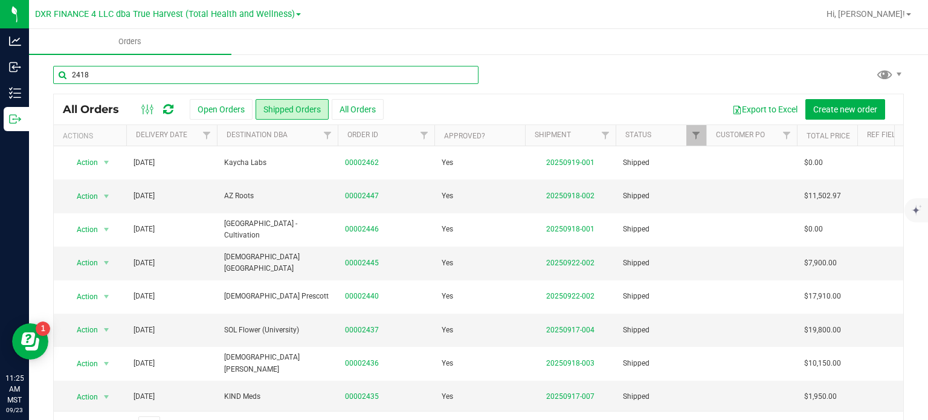
type input "2418"
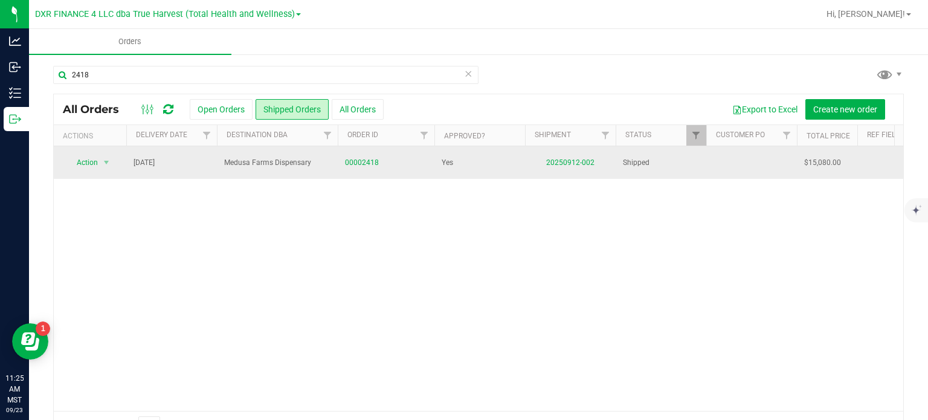
click at [379, 153] on td "00002418" at bounding box center [386, 162] width 97 height 33
click at [364, 164] on link "00002418" at bounding box center [362, 162] width 34 height 11
